Goal: Information Seeking & Learning: Learn about a topic

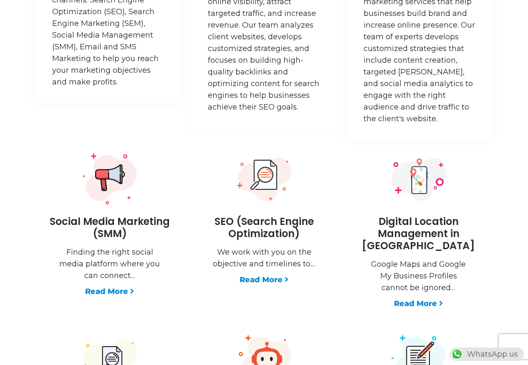
click at [114, 303] on div "Social Media Marketing (SMM) Finding the right social media platform where you …" at bounding box center [265, 314] width 464 height 325
click at [105, 292] on link "Read More" at bounding box center [109, 291] width 49 height 12
click at [255, 281] on link "Read More" at bounding box center [264, 280] width 49 height 12
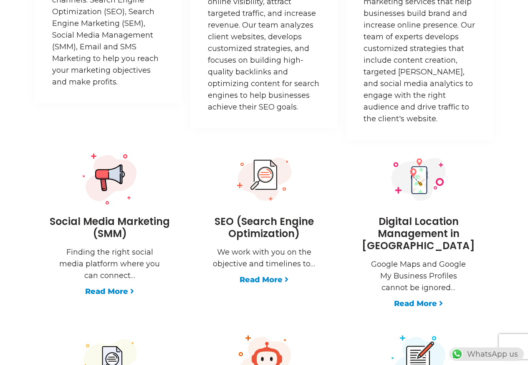
scroll to position [0, 220]
click at [410, 297] on link "Read More" at bounding box center [418, 303] width 49 height 12
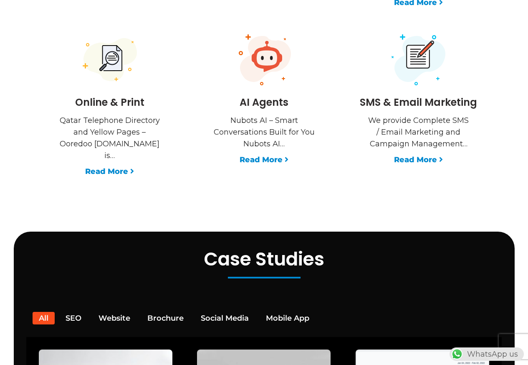
scroll to position [0, 0]
click at [101, 165] on link "Read More" at bounding box center [109, 171] width 49 height 12
click at [259, 154] on link "Read More" at bounding box center [264, 160] width 49 height 12
click at [413, 154] on link "Read More" at bounding box center [418, 160] width 49 height 12
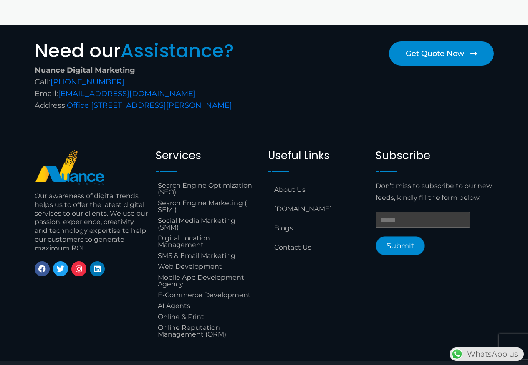
scroll to position [1107, 0]
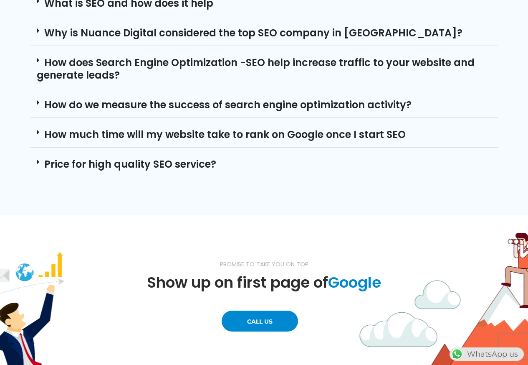
scroll to position [2656, 0]
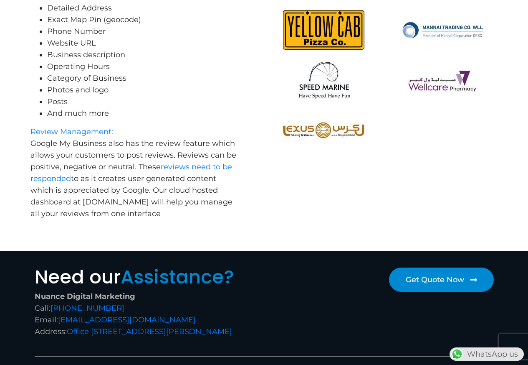
scroll to position [902, 0]
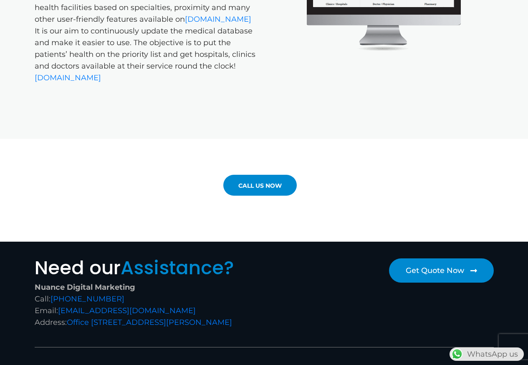
scroll to position [601, 0]
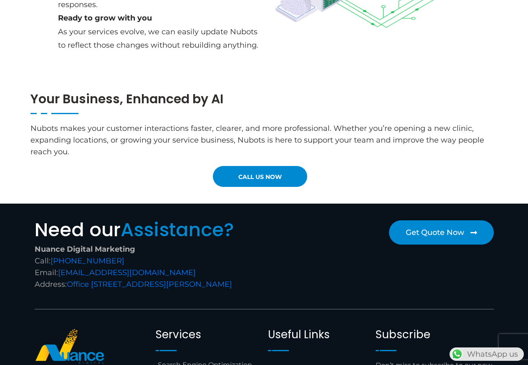
scroll to position [1203, 0]
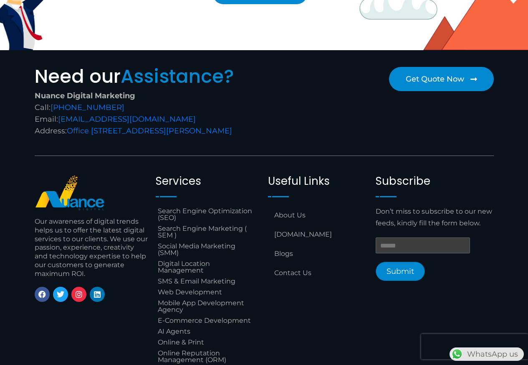
scroll to position [692, 0]
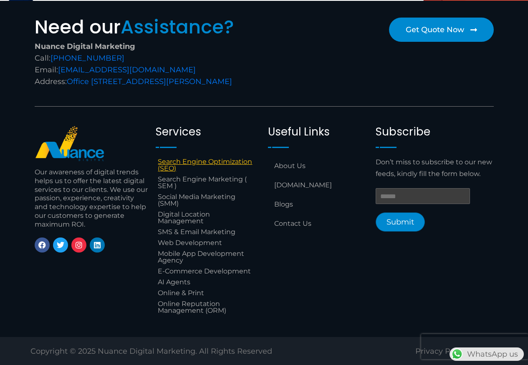
click at [203, 161] on link "Search Engine Optimization (SEO)" at bounding box center [208, 165] width 104 height 18
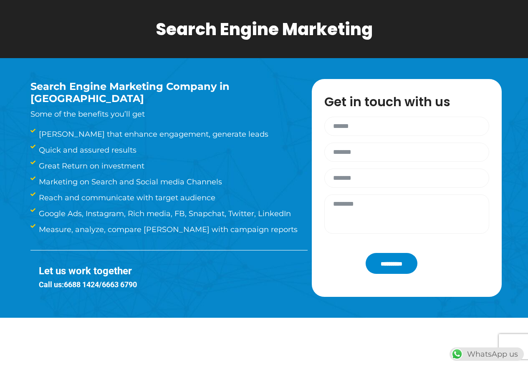
scroll to position [50, 0]
